Goal: Entertainment & Leisure: Consume media (video, audio)

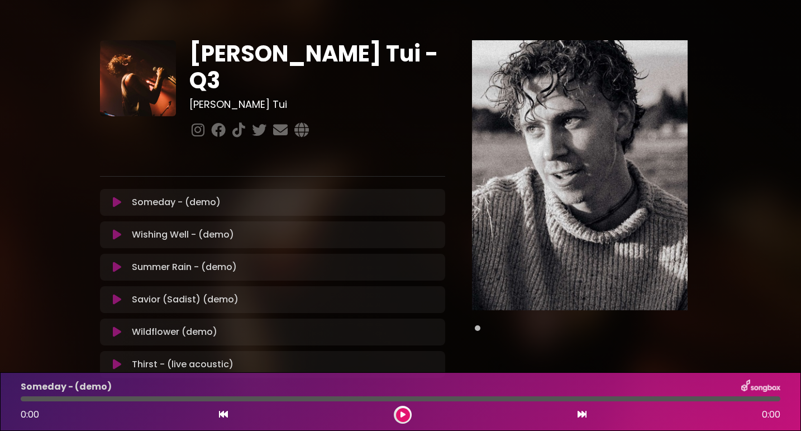
click at [113, 197] on icon at bounding box center [117, 202] width 8 height 11
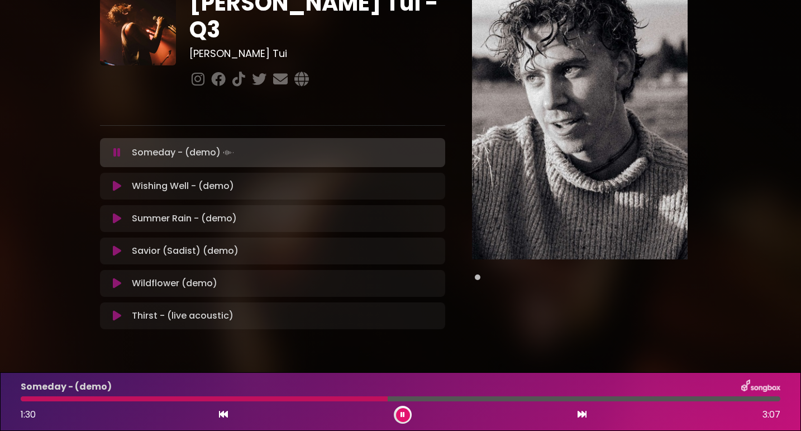
scroll to position [50, 0]
drag, startPoint x: 465, startPoint y: 401, endPoint x: 497, endPoint y: 401, distance: 31.9
click at [497, 401] on div at bounding box center [401, 398] width 760 height 5
click at [118, 181] on icon at bounding box center [117, 186] width 8 height 11
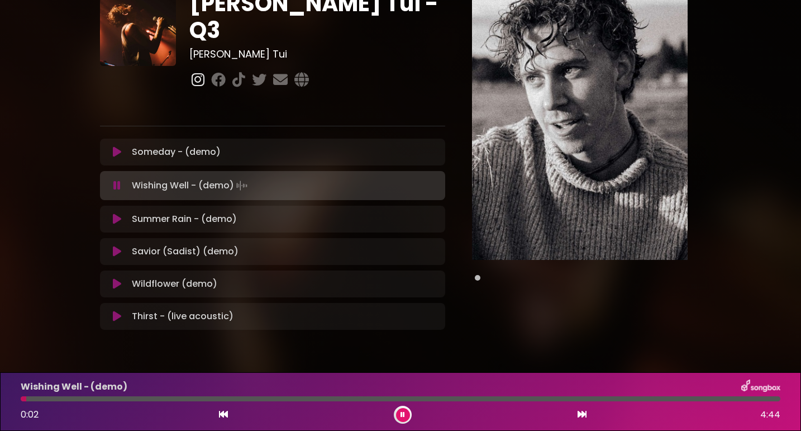
click at [193, 72] on icon at bounding box center [197, 79] width 17 height 15
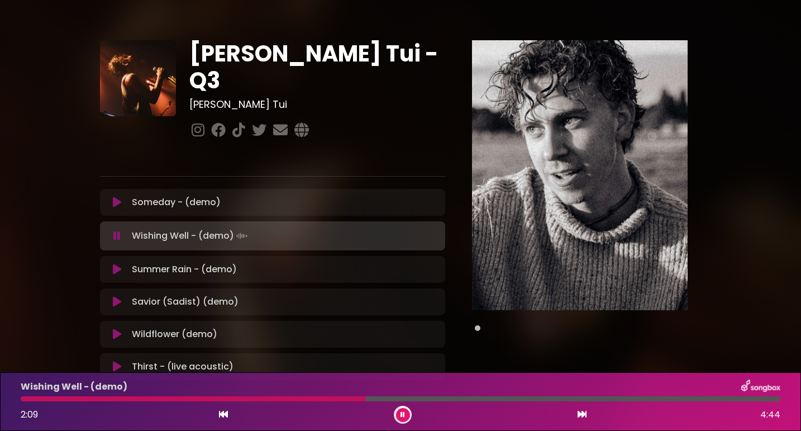
click at [482, 398] on div at bounding box center [401, 398] width 760 height 5
click at [115, 264] on icon at bounding box center [117, 269] width 8 height 11
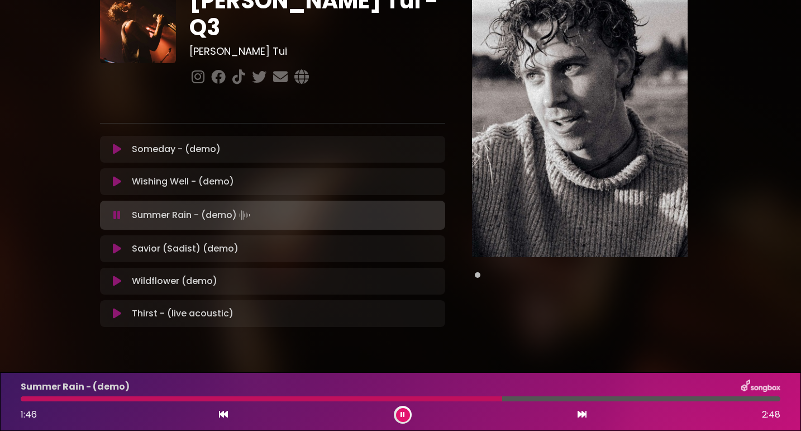
scroll to position [54, 0]
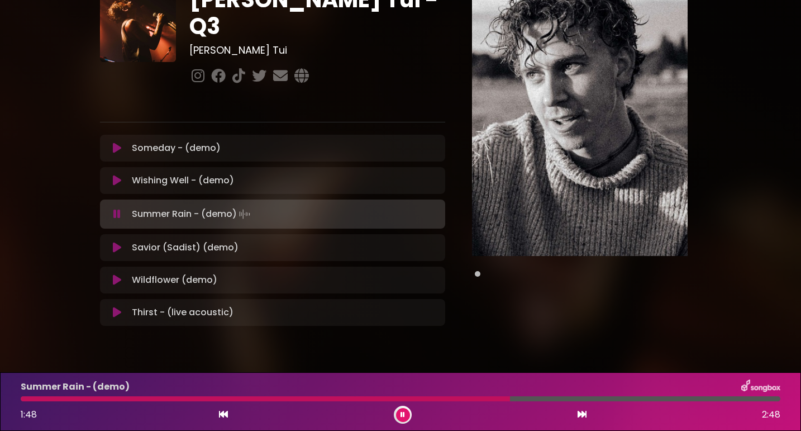
click at [398, 416] on button at bounding box center [403, 415] width 14 height 14
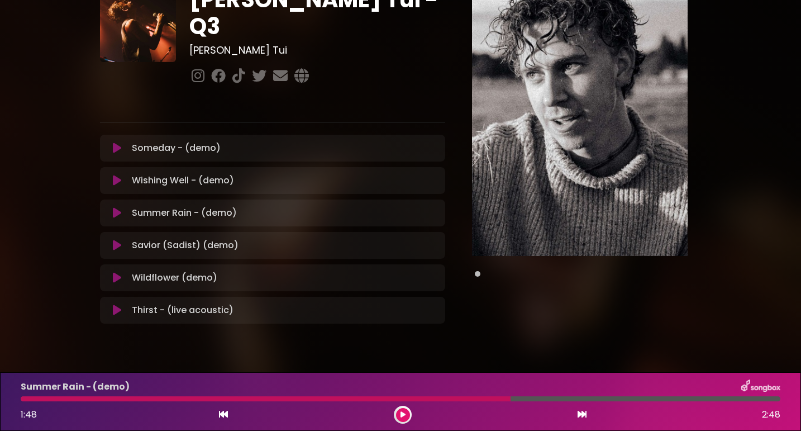
scroll to position [52, 0]
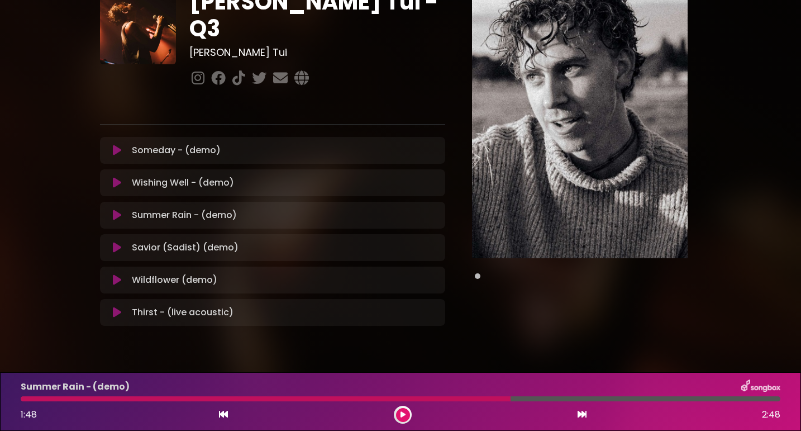
click at [396, 408] on button at bounding box center [403, 415] width 14 height 14
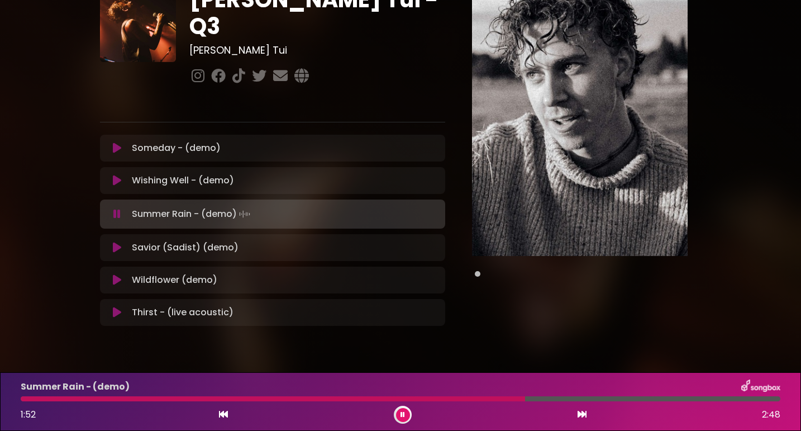
click at [117, 242] on icon at bounding box center [117, 247] width 8 height 11
